Goal: Communication & Community: Answer question/provide support

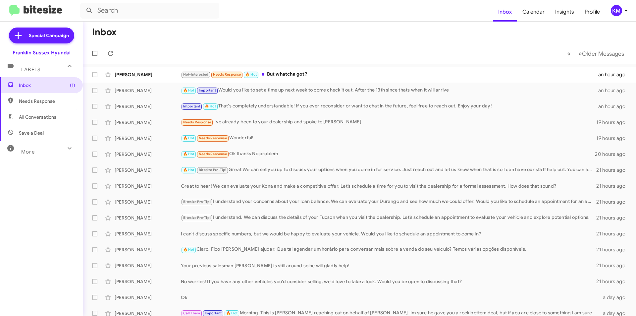
click at [276, 74] on div "Not-Interested Needs Response 🔥 Hot But whatcha got?" at bounding box center [389, 75] width 417 height 8
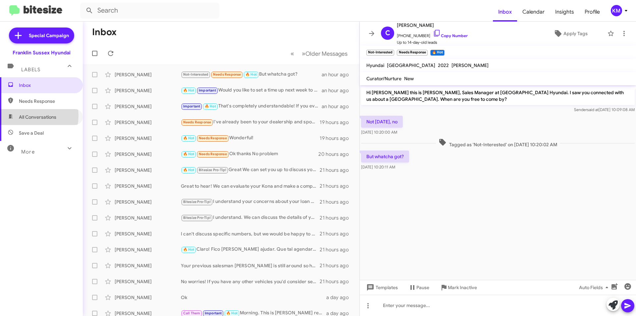
click at [26, 116] on span "All Conversations" at bounding box center [37, 117] width 37 height 7
type input "in:all-conversations"
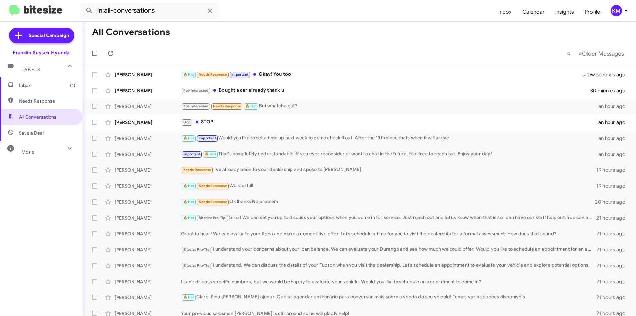
click at [263, 73] on div "🔥 Hot Needs Response Important Okay! You too" at bounding box center [386, 75] width 410 height 8
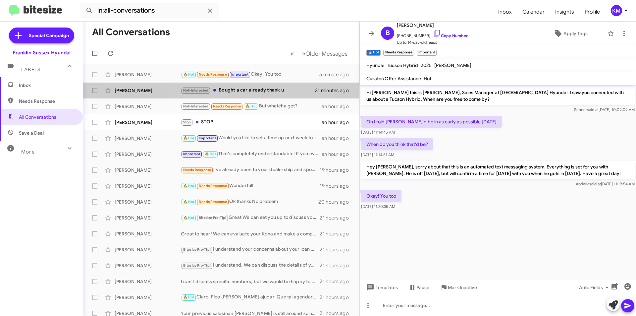
click at [232, 88] on div "Not-Interested Bought a car already thank u" at bounding box center [248, 90] width 134 height 8
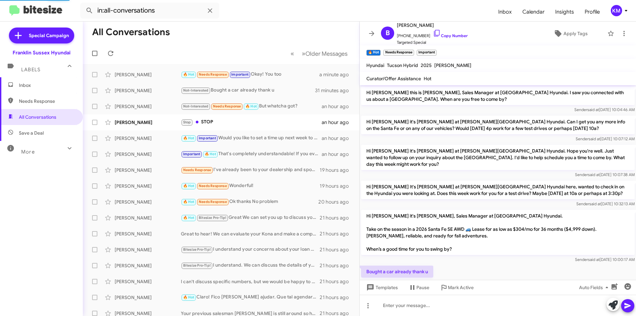
scroll to position [24, 0]
